Goal: Information Seeking & Learning: Learn about a topic

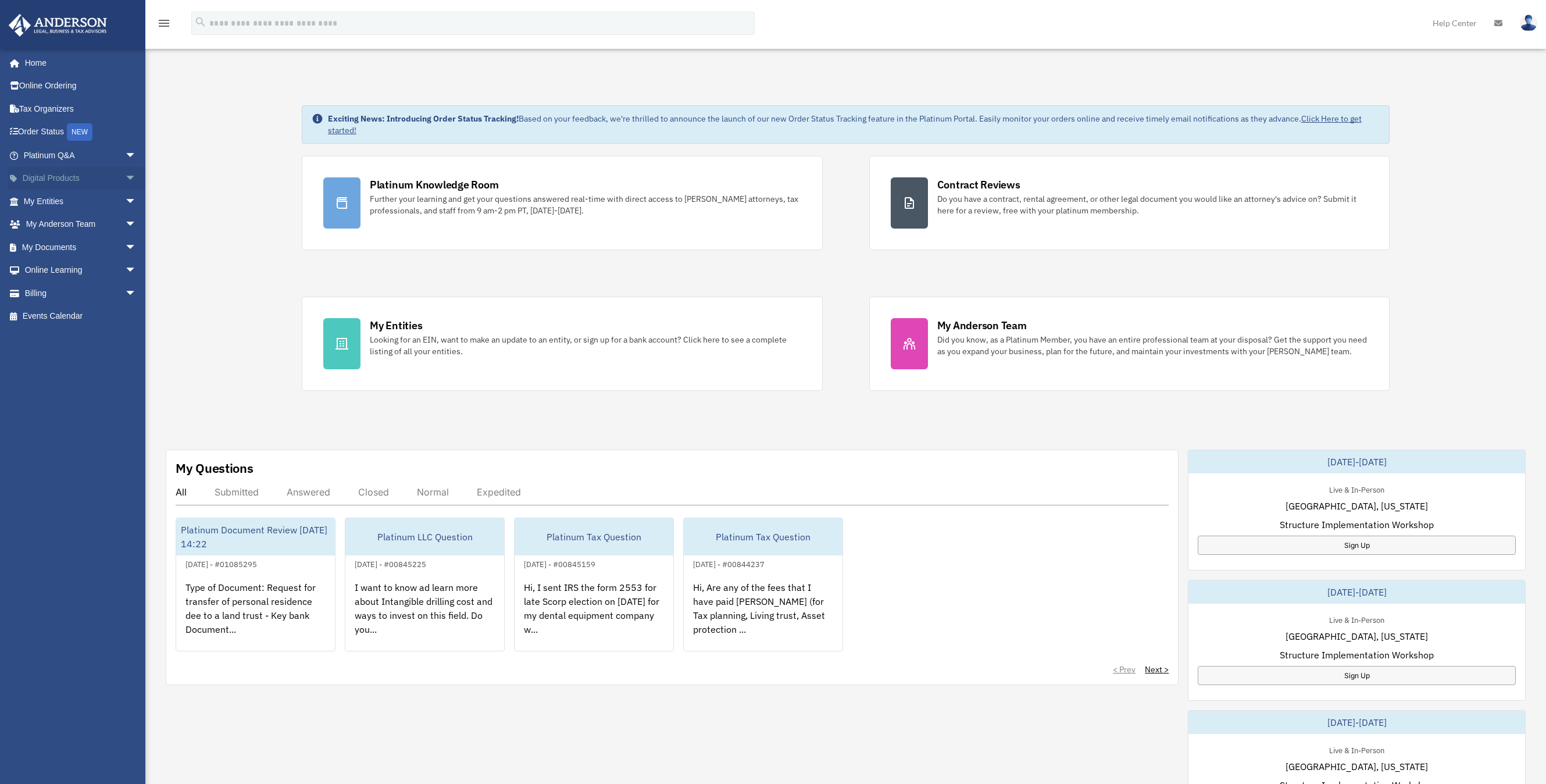
click at [37, 179] on link "Digital Products arrow_drop_down" at bounding box center [81, 178] width 146 height 23
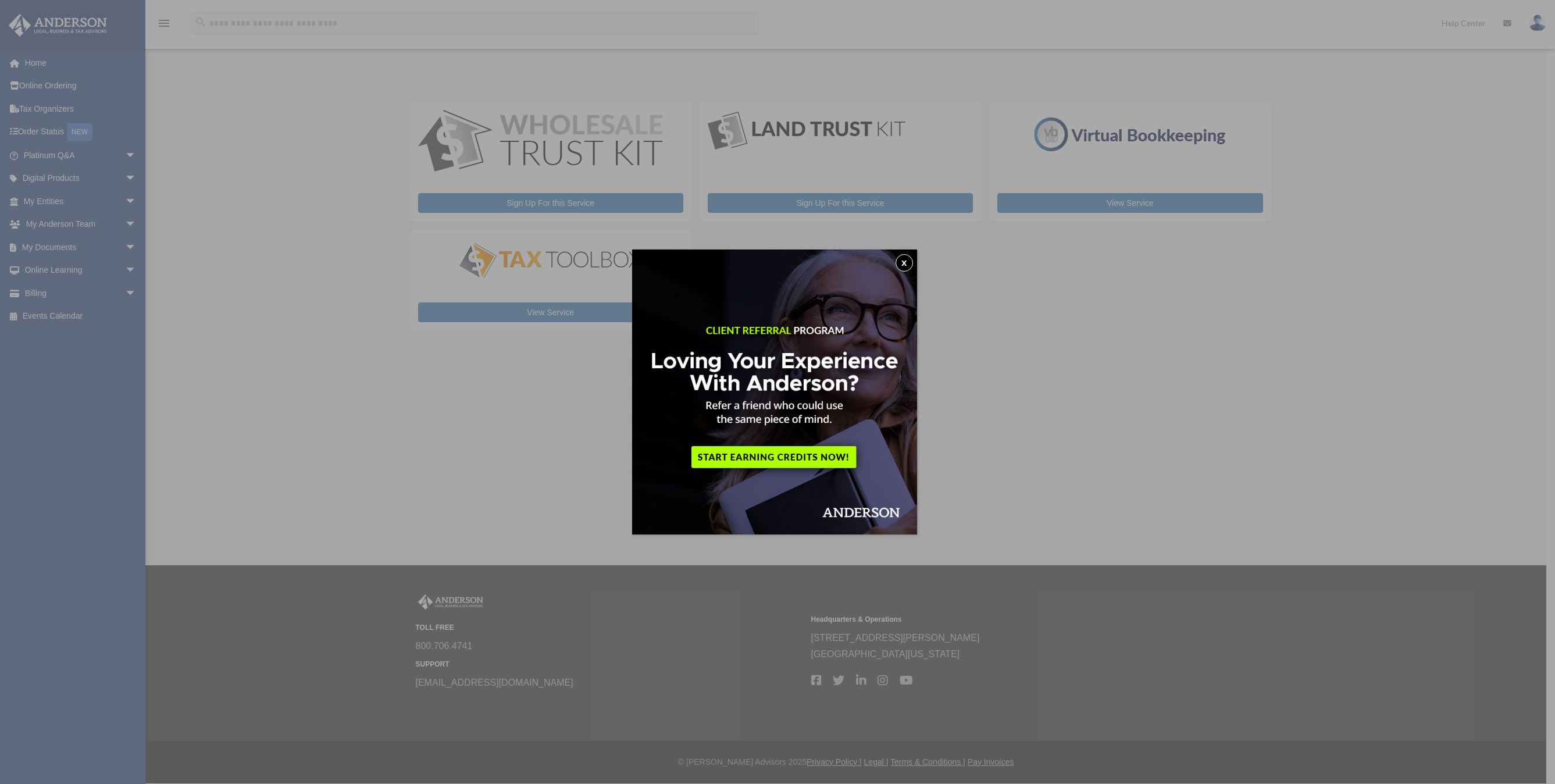
click at [906, 261] on button "x" at bounding box center [904, 263] width 18 height 18
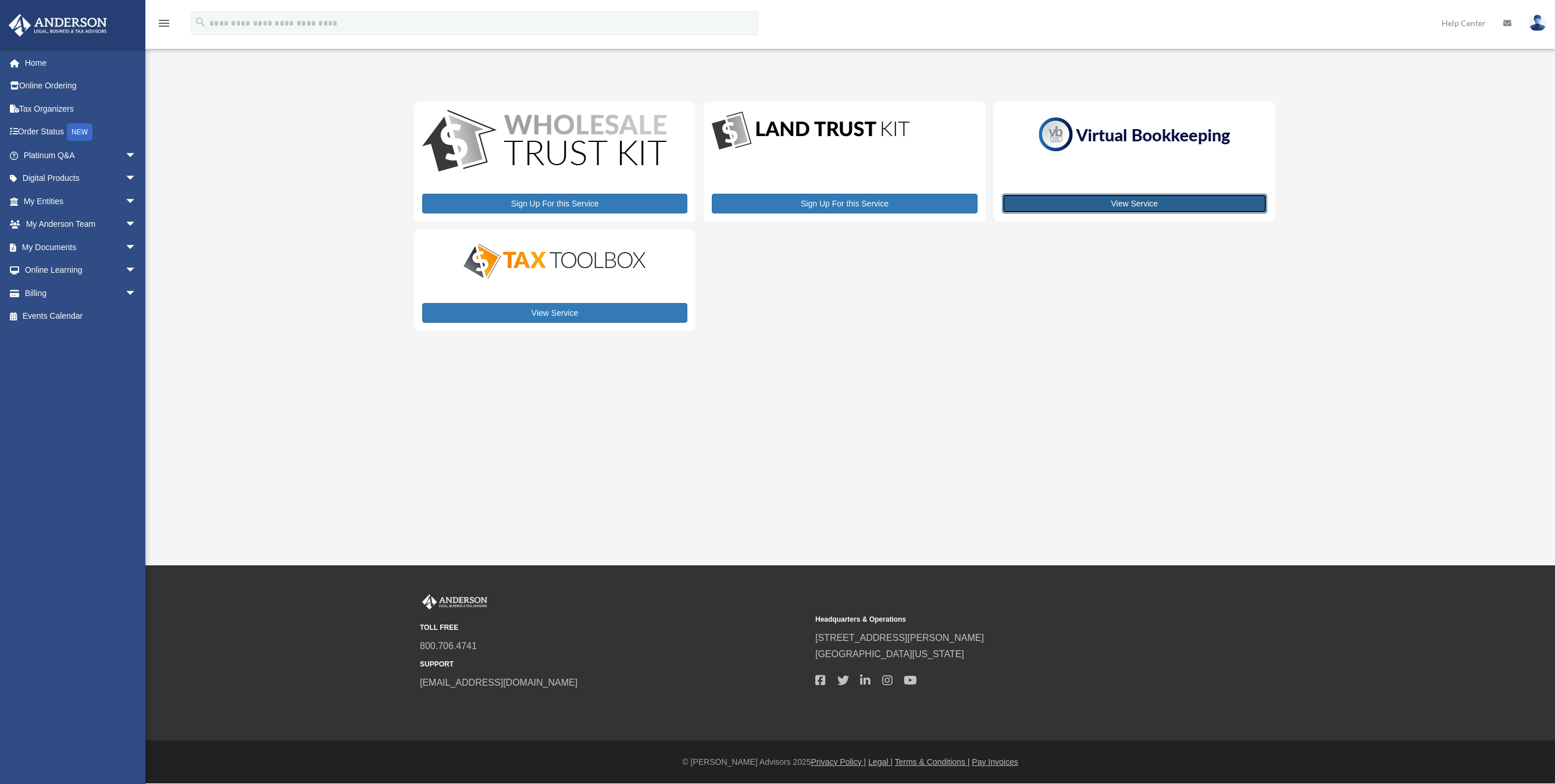
click at [1136, 205] on link "View Service" at bounding box center [1134, 203] width 265 height 20
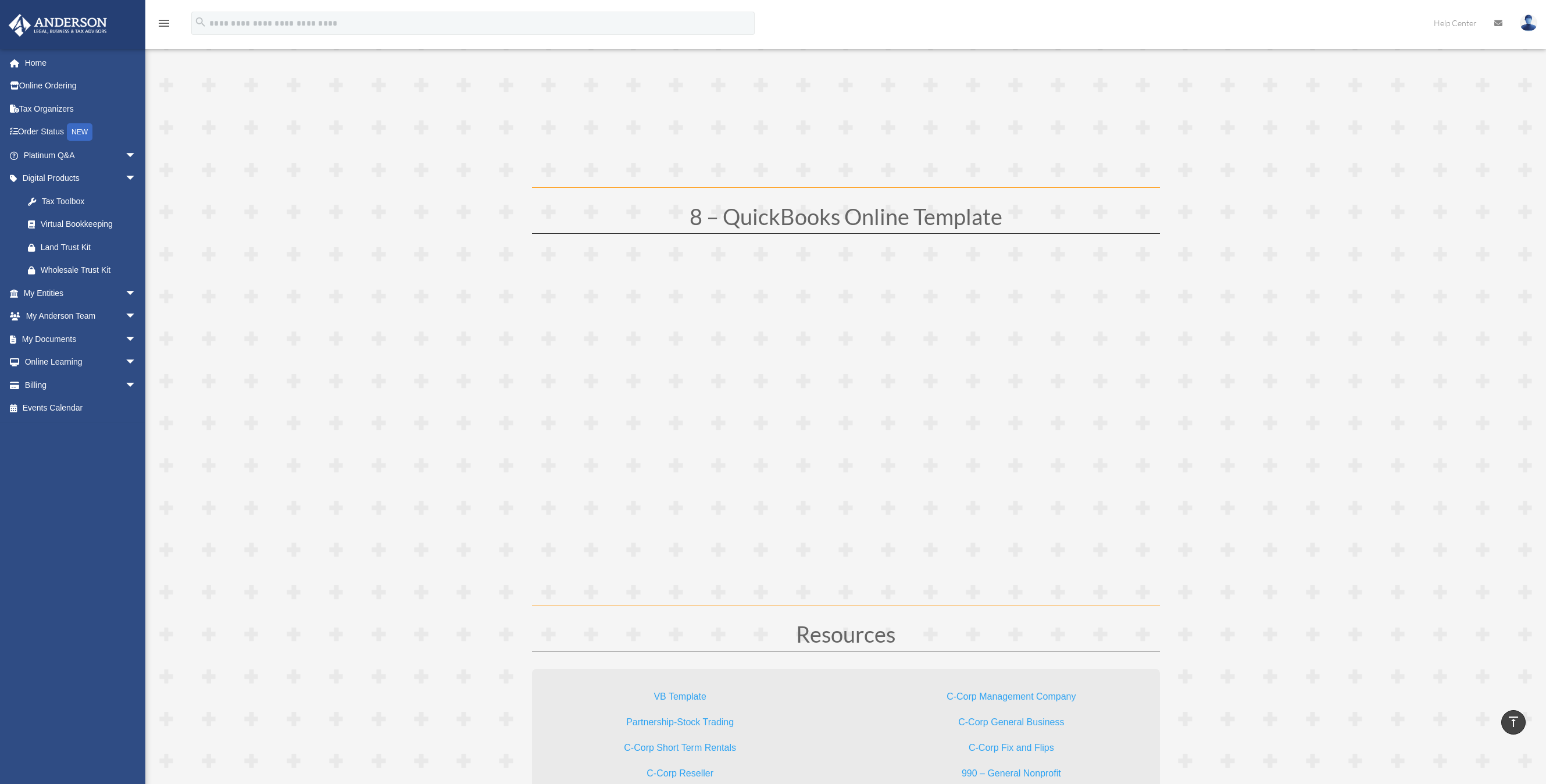
scroll to position [2967, 0]
click at [67, 221] on div "Virtual Bookkeeping" at bounding box center [91, 224] width 99 height 15
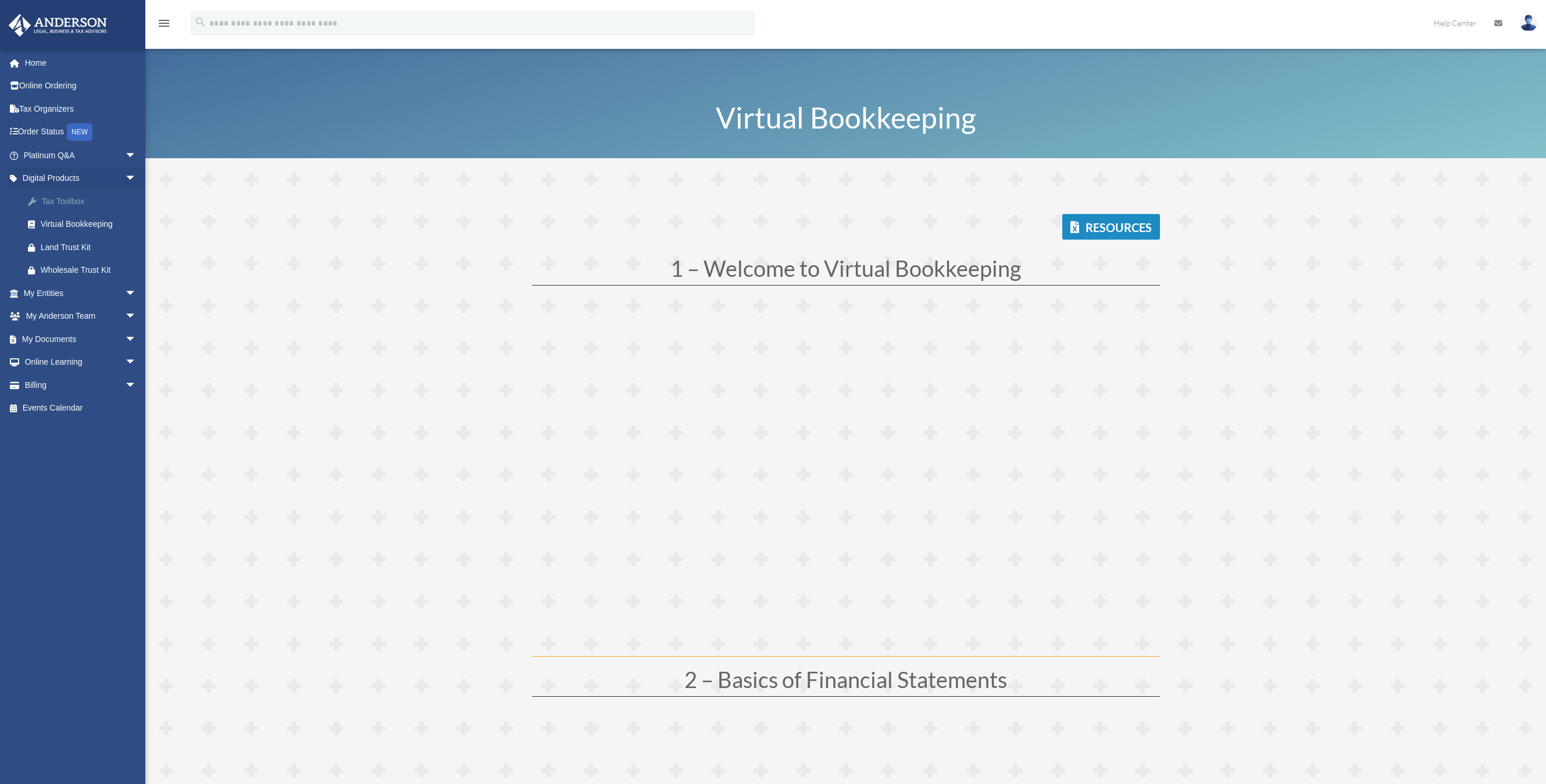
click at [64, 205] on div "Tax Toolbox" at bounding box center [91, 202] width 99 height 15
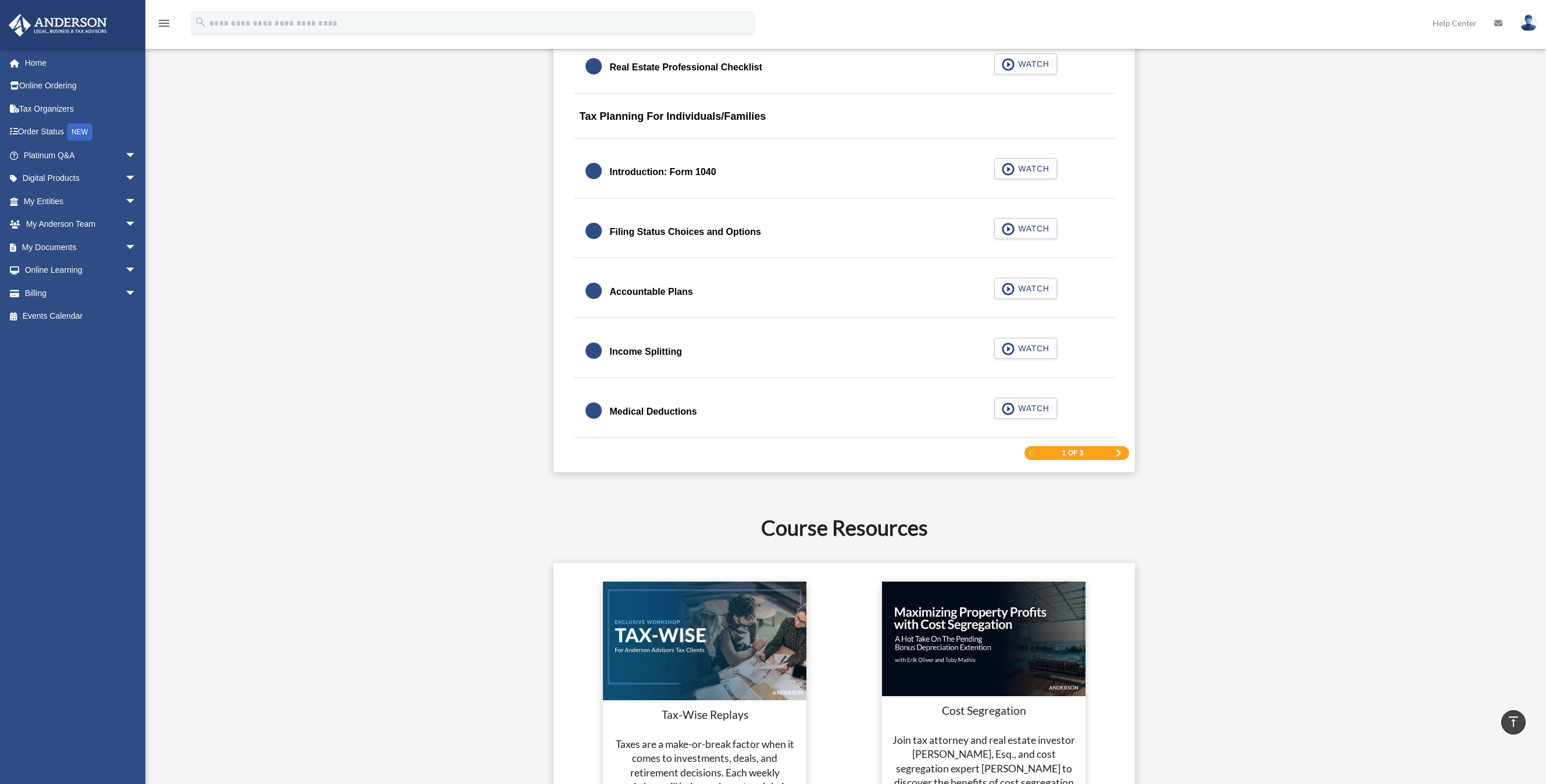
scroll to position [1680, 0]
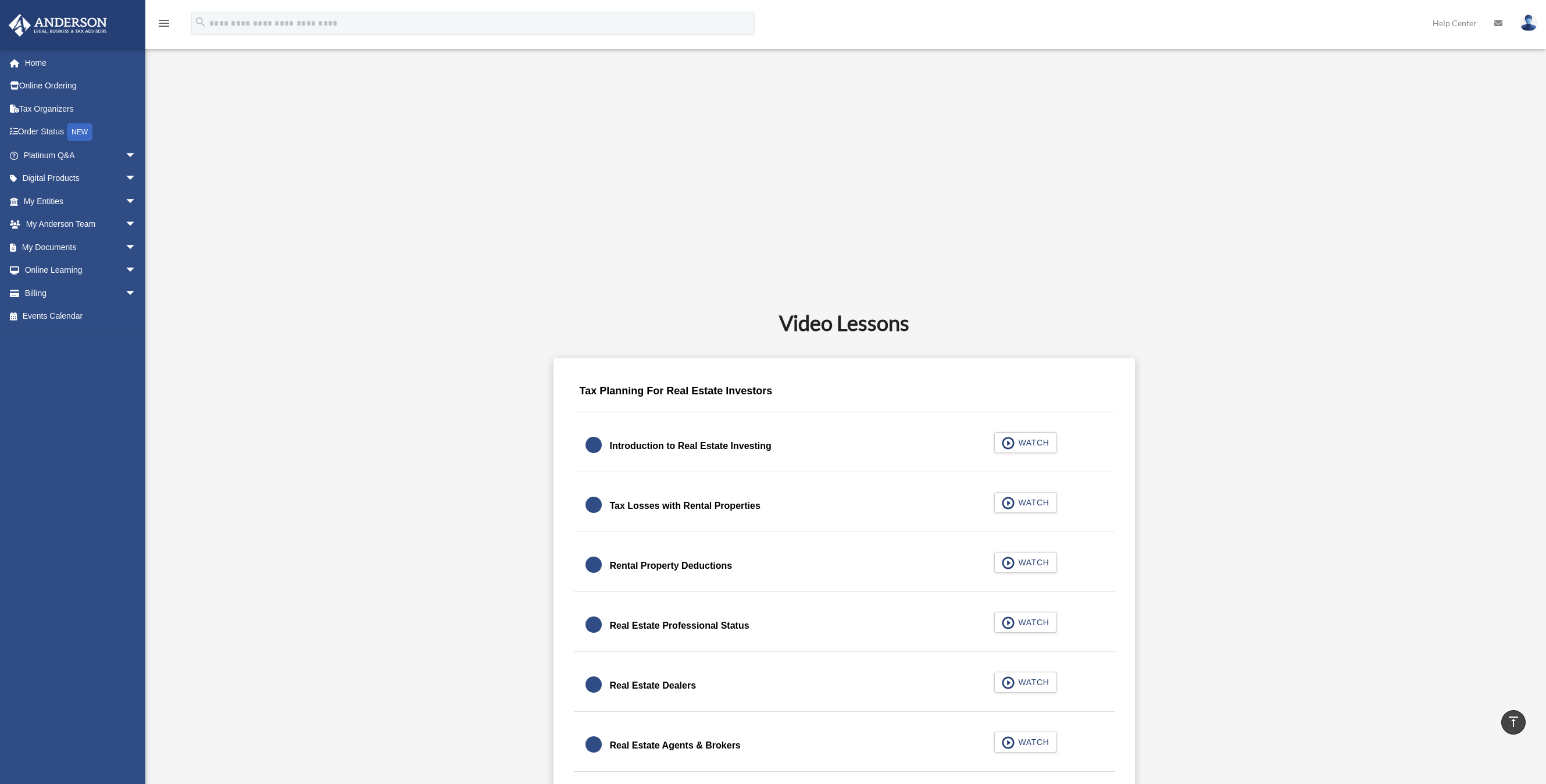
scroll to position [0, 0]
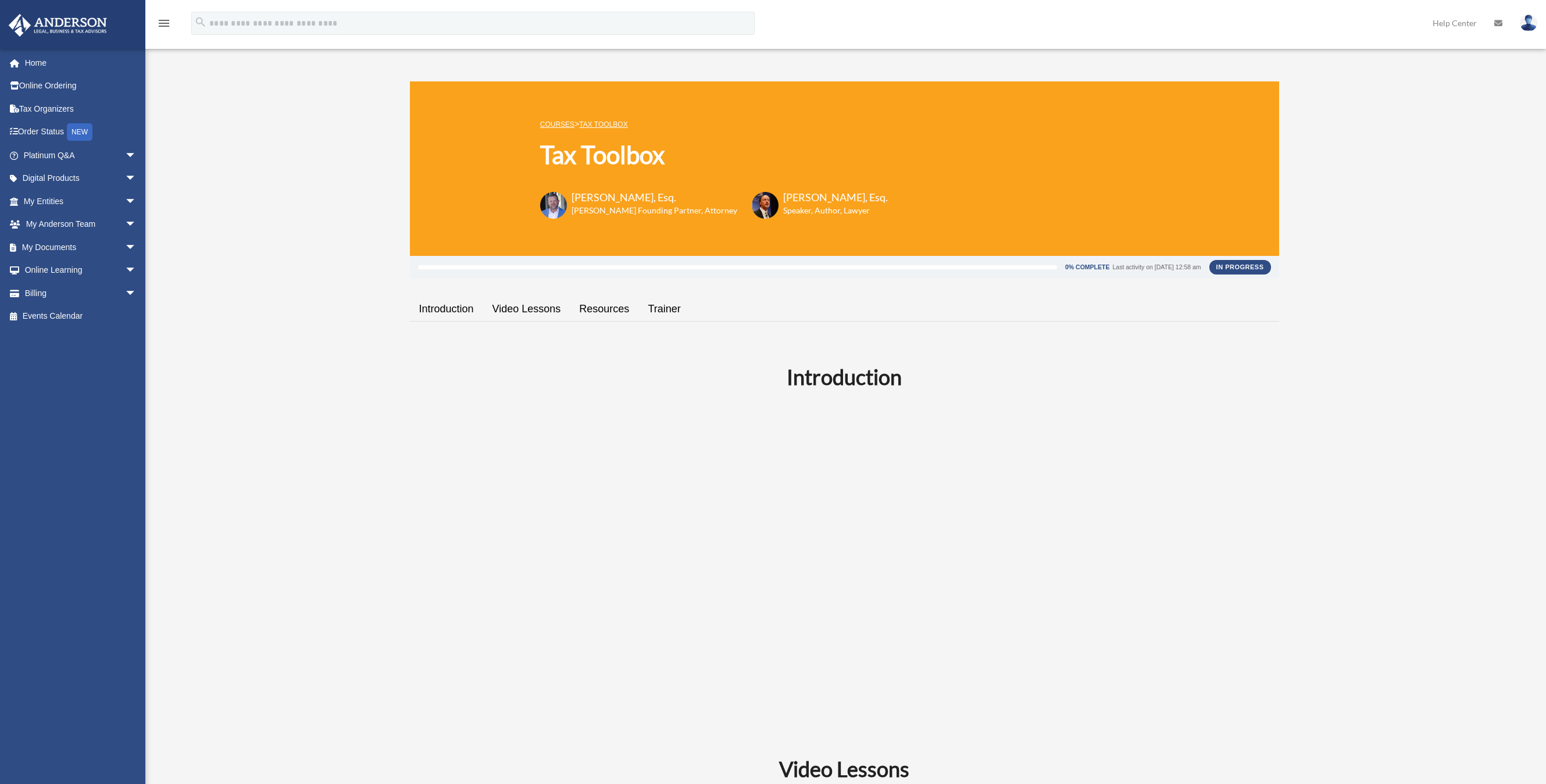
click at [515, 311] on link "Video Lessons" at bounding box center [526, 308] width 87 height 33
click at [456, 306] on link "Introduction" at bounding box center [447, 308] width 73 height 33
click at [597, 303] on link "Resources" at bounding box center [604, 308] width 68 height 33
click at [435, 310] on link "Introduction" at bounding box center [447, 308] width 73 height 33
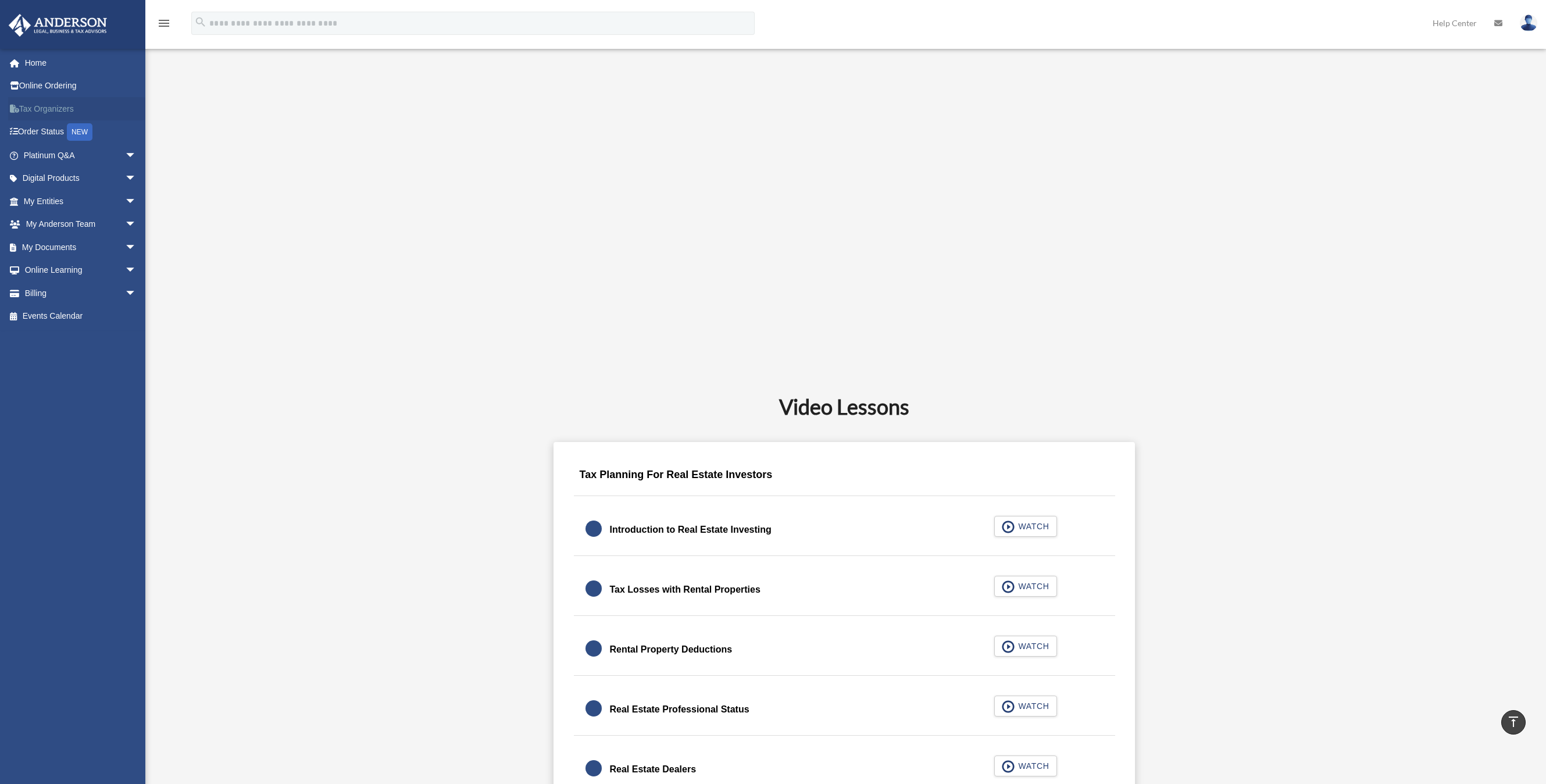
click at [51, 113] on link "Tax Organizers" at bounding box center [81, 108] width 146 height 23
